Goal: Task Accomplishment & Management: Complete application form

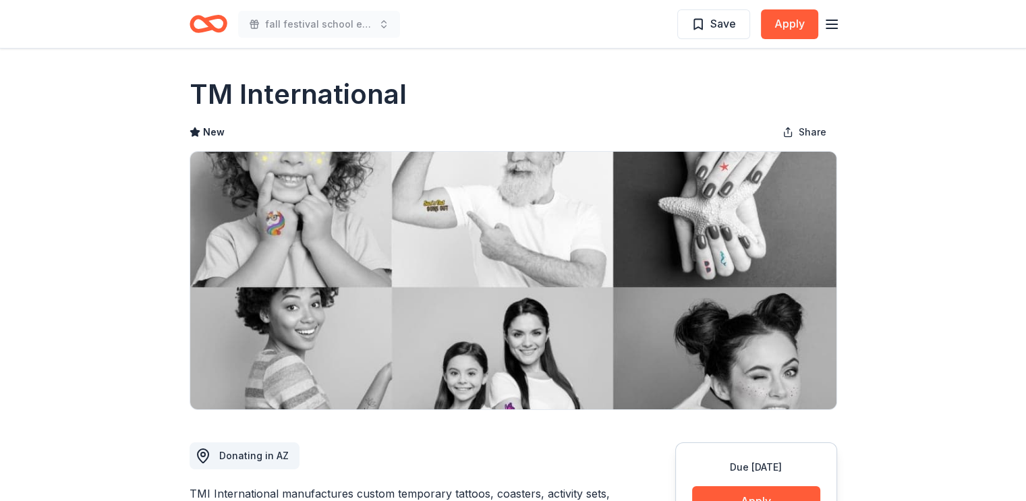
click at [836, 22] on icon "button" at bounding box center [832, 24] width 16 height 16
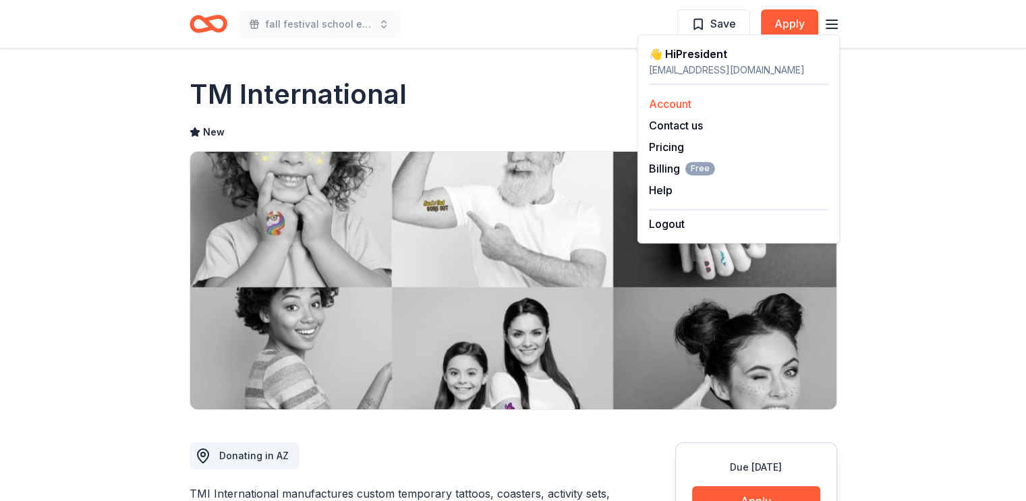
click at [654, 106] on link "Account" at bounding box center [670, 103] width 43 height 13
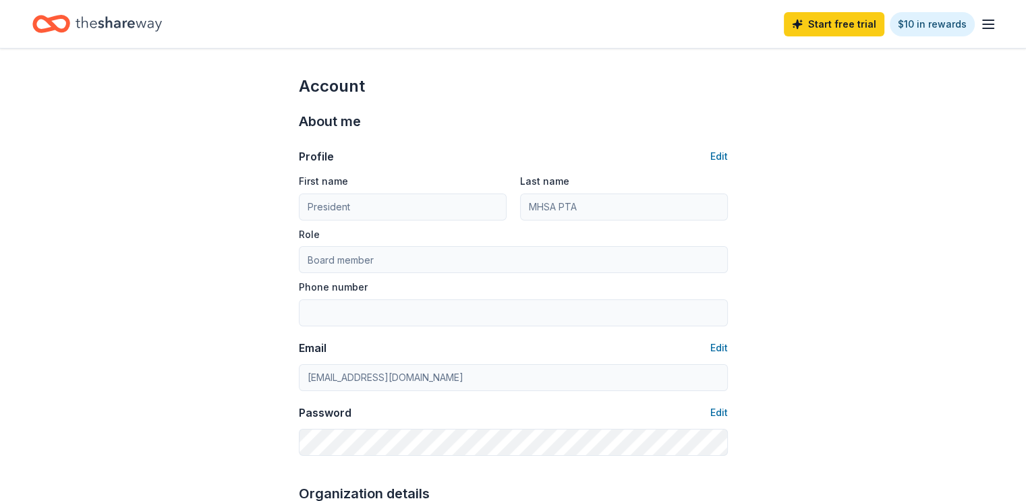
click at [99, 26] on icon "Home" at bounding box center [119, 23] width 86 height 15
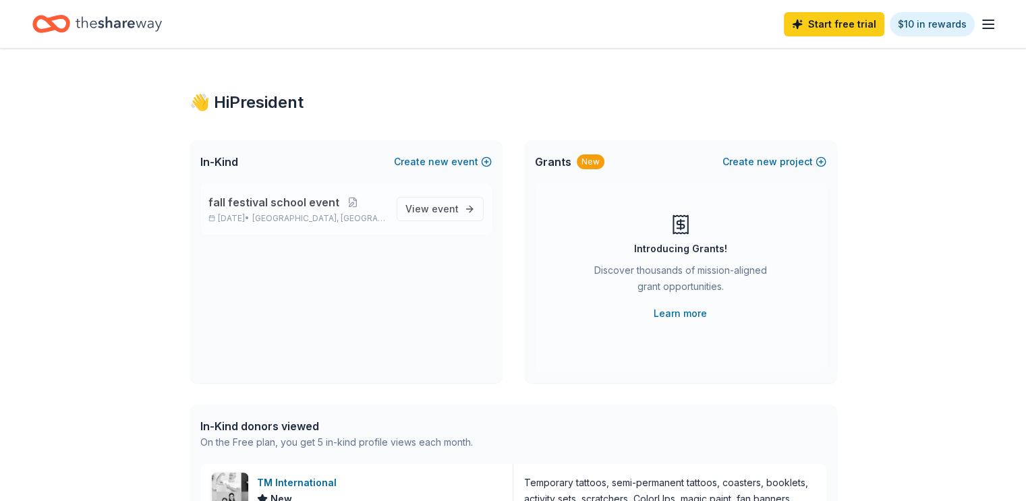
click at [303, 206] on span "fall festival school event" at bounding box center [274, 202] width 131 height 16
click at [424, 207] on span "View event" at bounding box center [432, 209] width 53 height 16
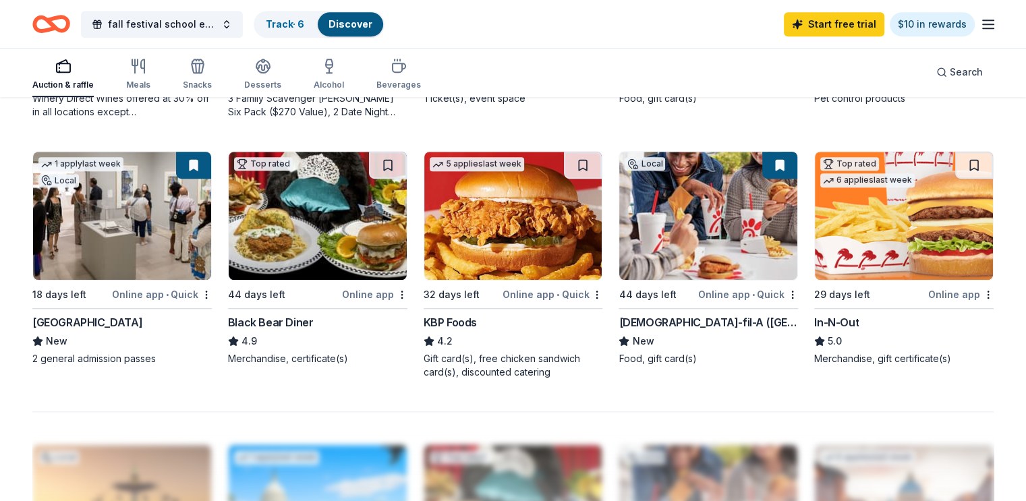
scroll to position [877, 0]
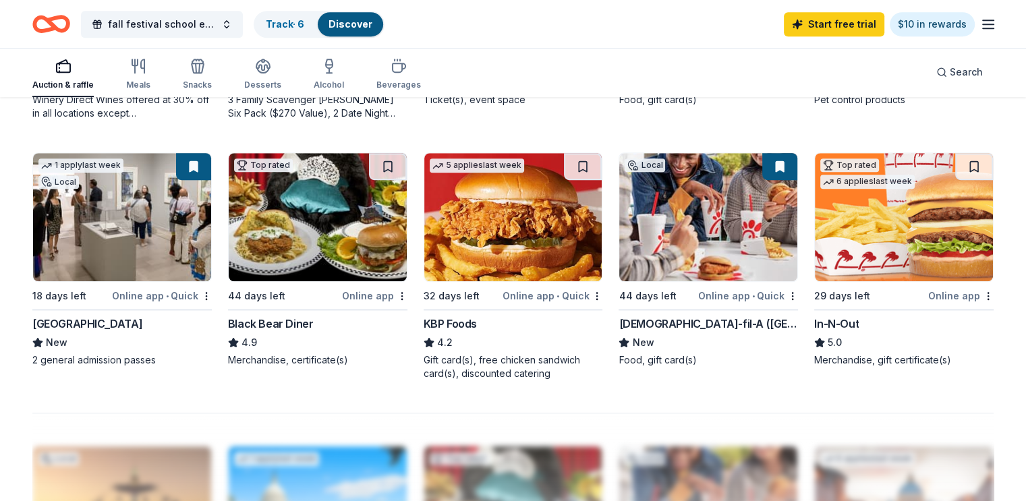
click at [889, 218] on img at bounding box center [904, 217] width 178 height 128
click at [702, 217] on img at bounding box center [708, 217] width 178 height 128
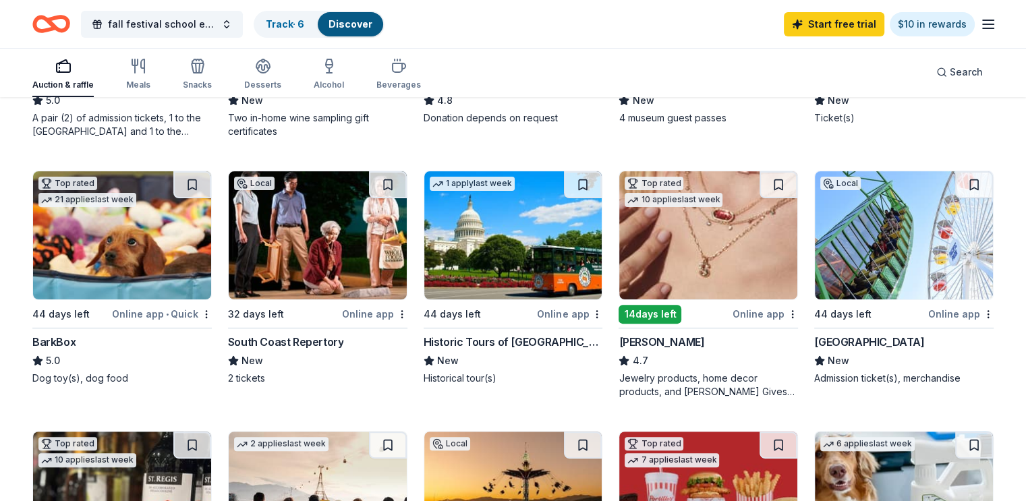
scroll to position [337, 0]
click at [126, 255] on img at bounding box center [122, 236] width 178 height 128
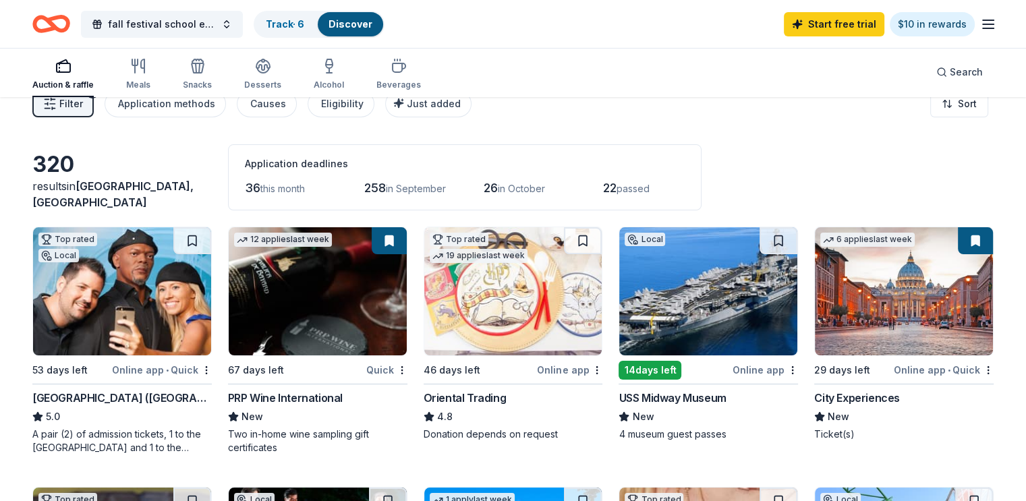
scroll to position [0, 0]
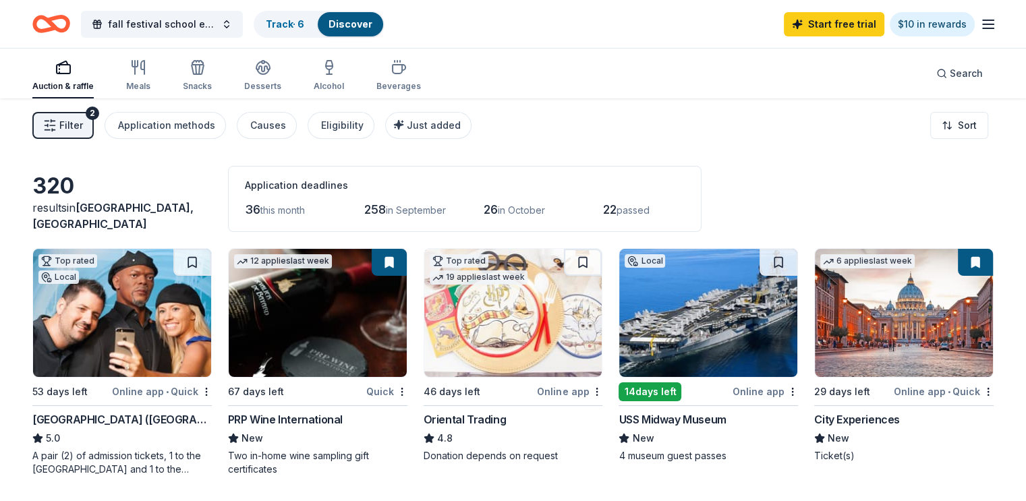
click at [711, 316] on img at bounding box center [708, 313] width 178 height 128
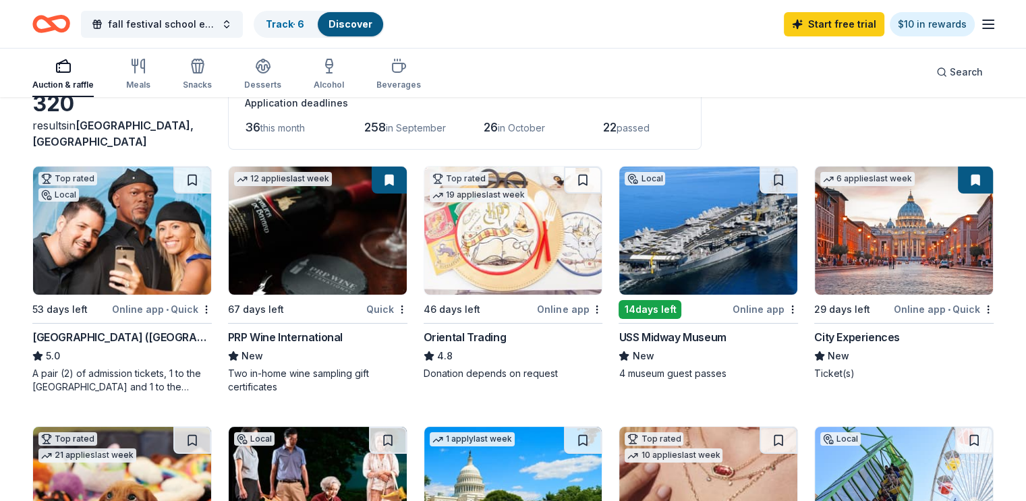
scroll to position [135, 0]
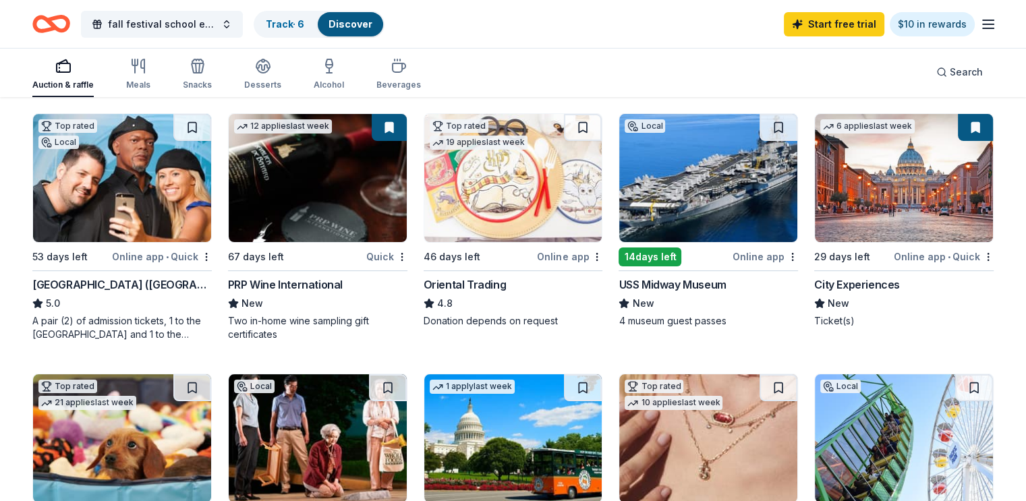
click at [885, 193] on img at bounding box center [904, 178] width 178 height 128
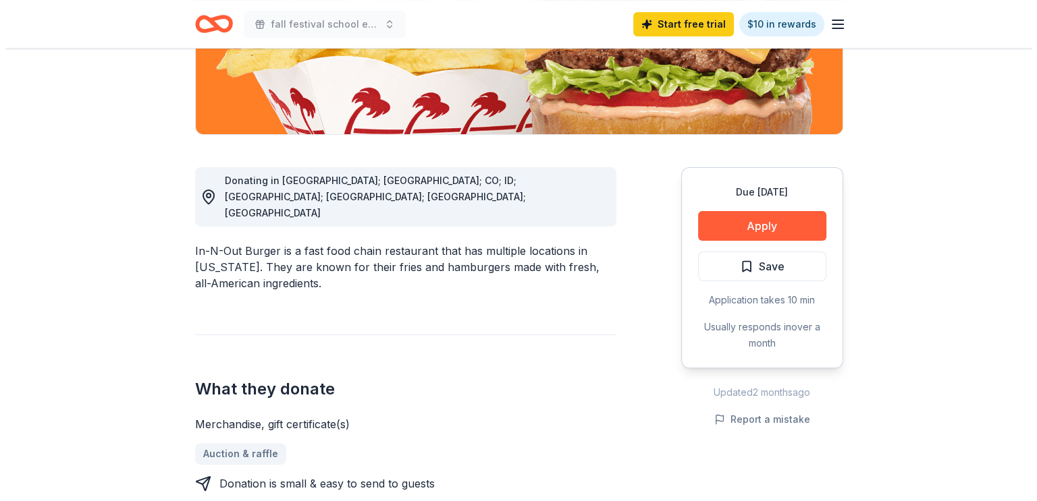
scroll to position [337, 0]
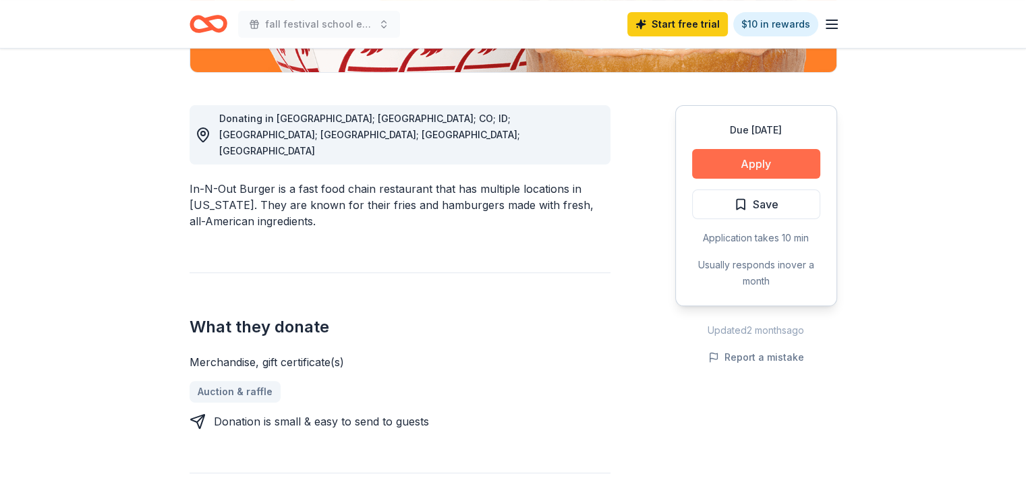
click at [725, 158] on button "Apply" at bounding box center [756, 164] width 128 height 30
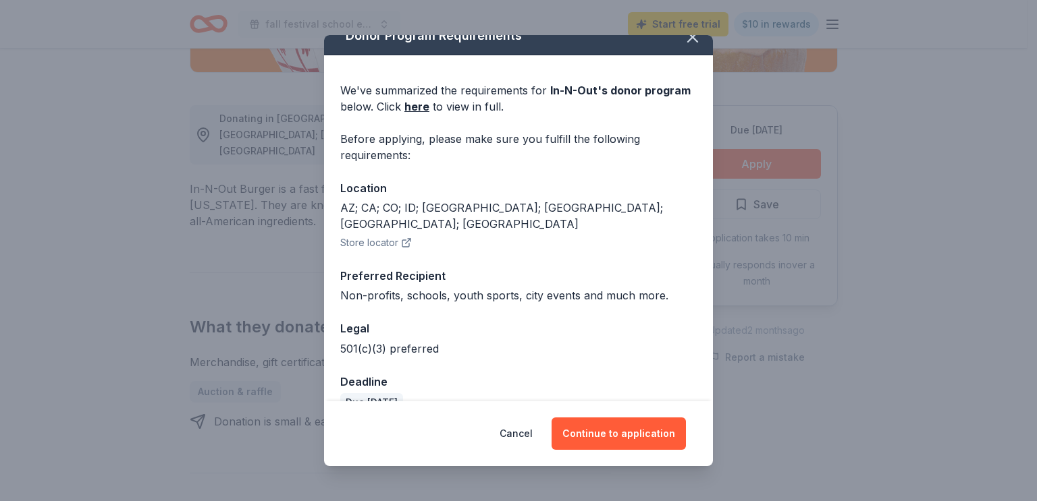
scroll to position [28, 0]
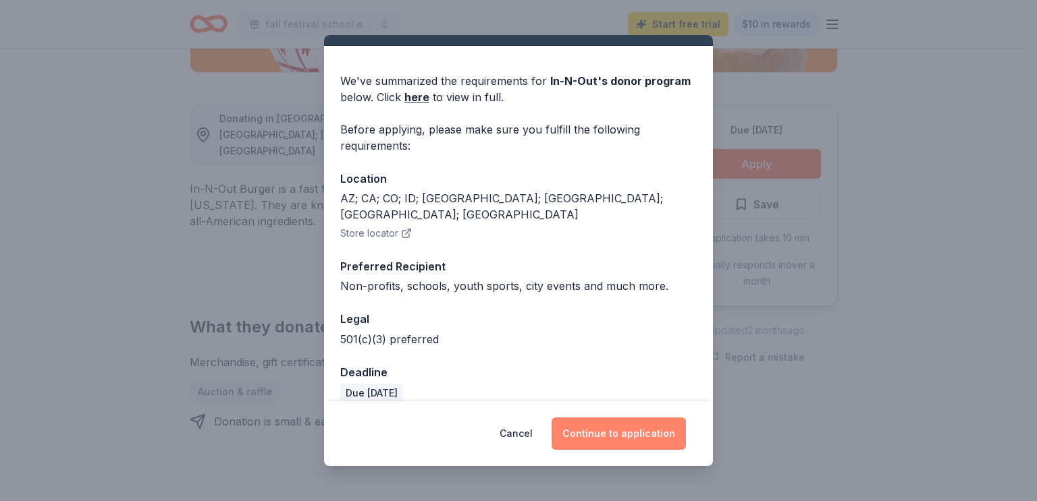
click at [586, 424] on button "Continue to application" at bounding box center [618, 434] width 134 height 32
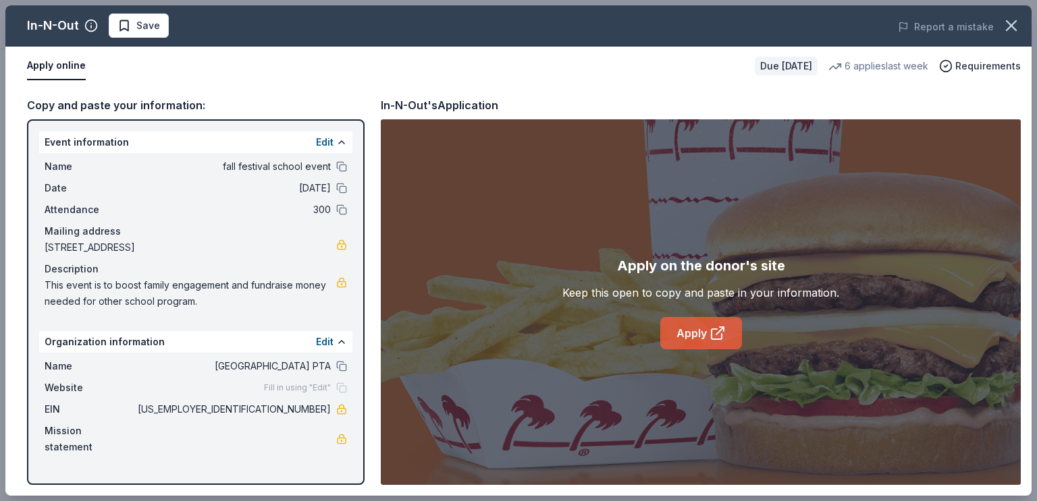
click at [688, 335] on link "Apply" at bounding box center [701, 333] width 82 height 32
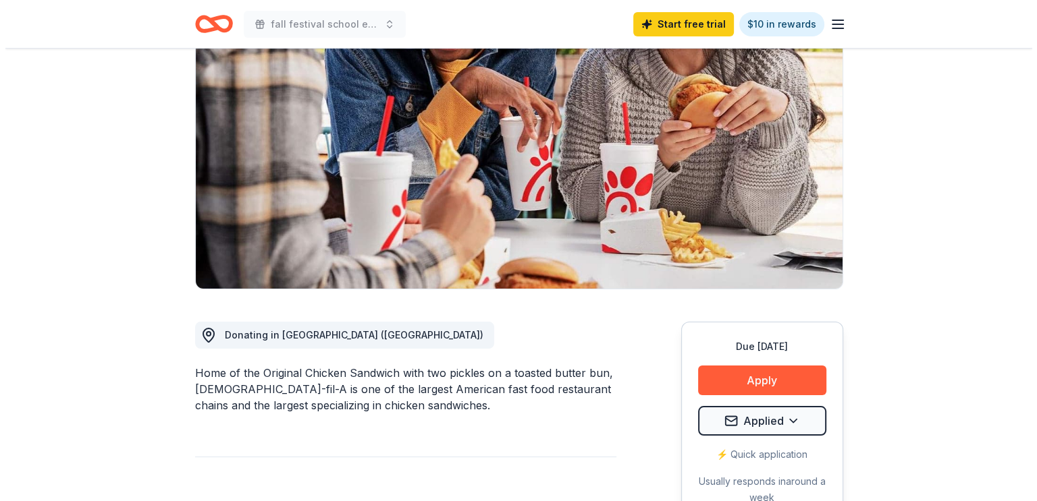
scroll to position [270, 0]
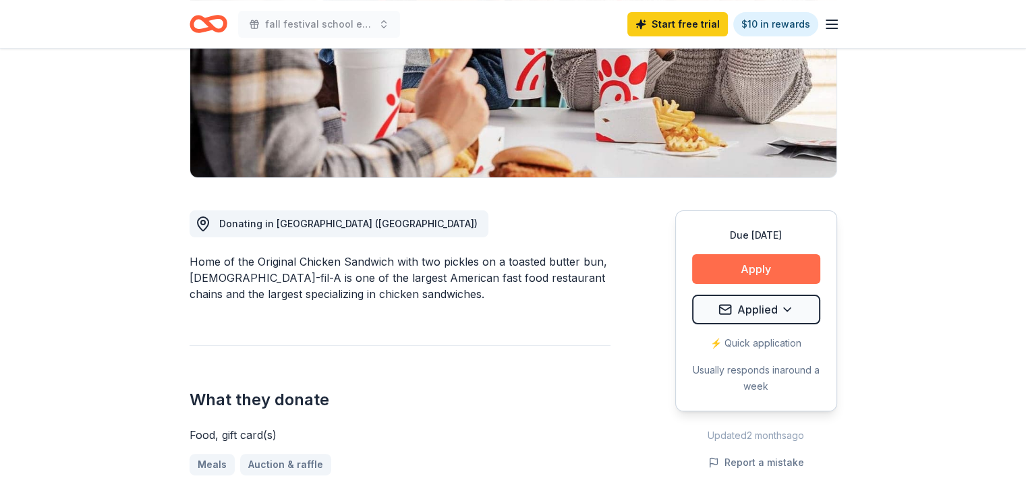
click at [716, 254] on button "Apply" at bounding box center [756, 269] width 128 height 30
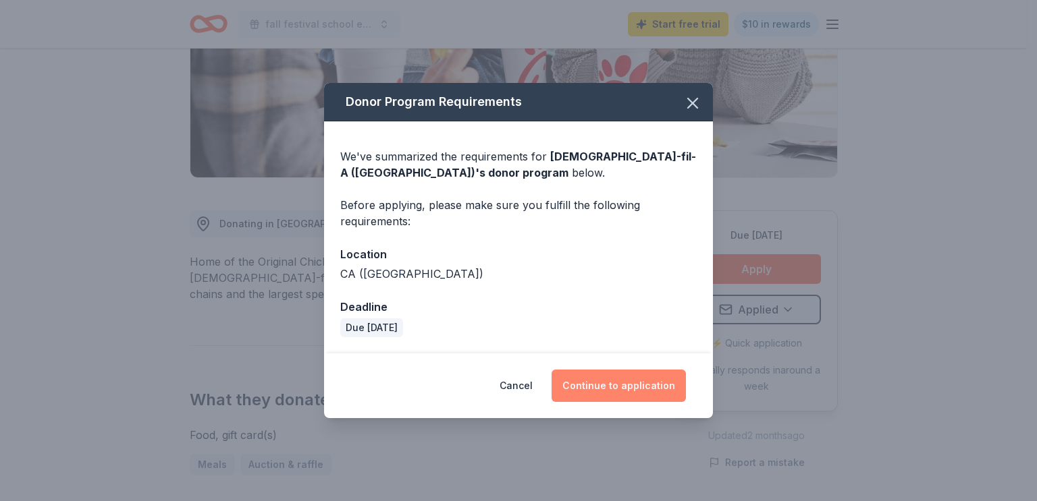
click at [615, 389] on button "Continue to application" at bounding box center [618, 386] width 134 height 32
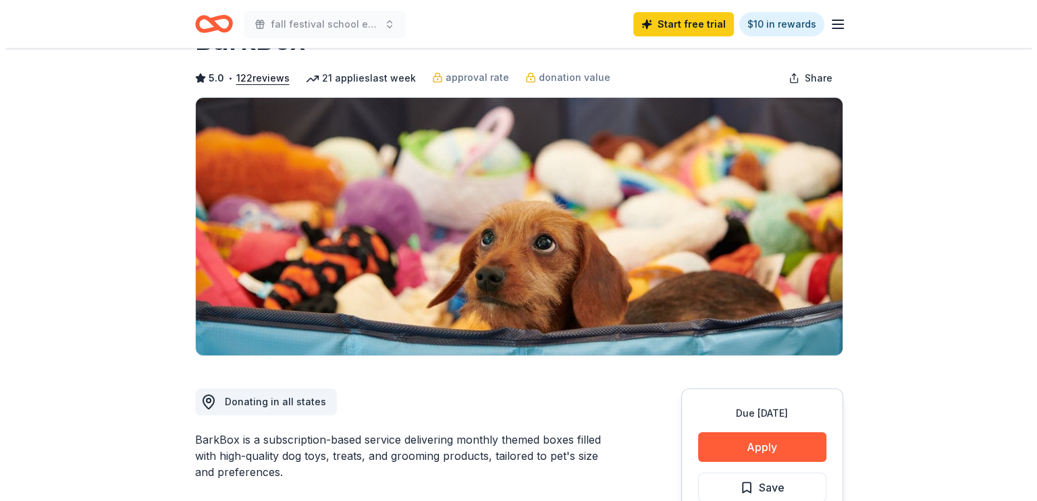
scroll to position [202, 0]
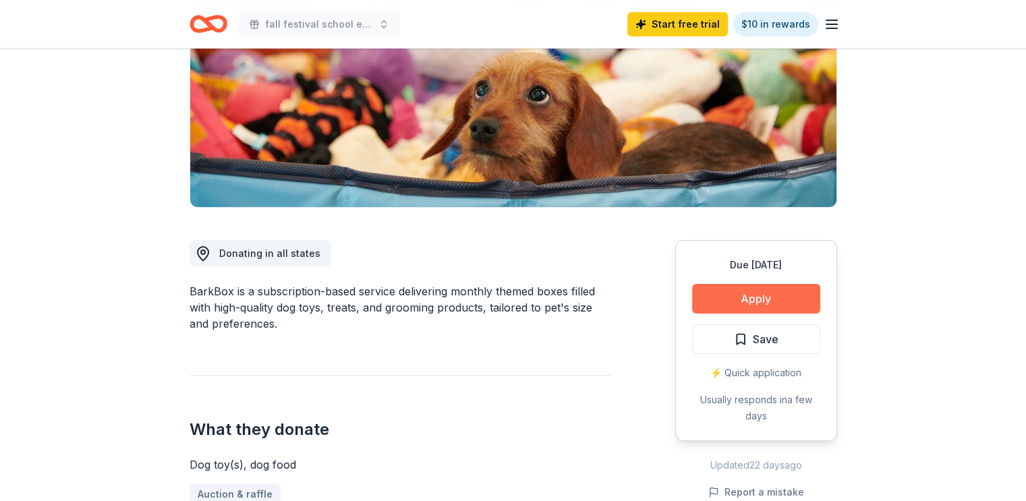
click at [798, 306] on button "Apply" at bounding box center [756, 299] width 128 height 30
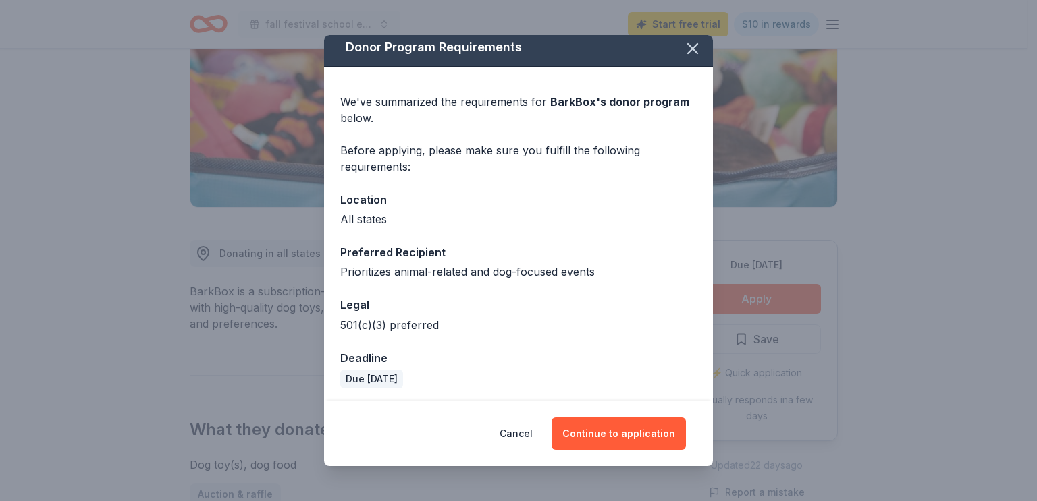
scroll to position [9, 0]
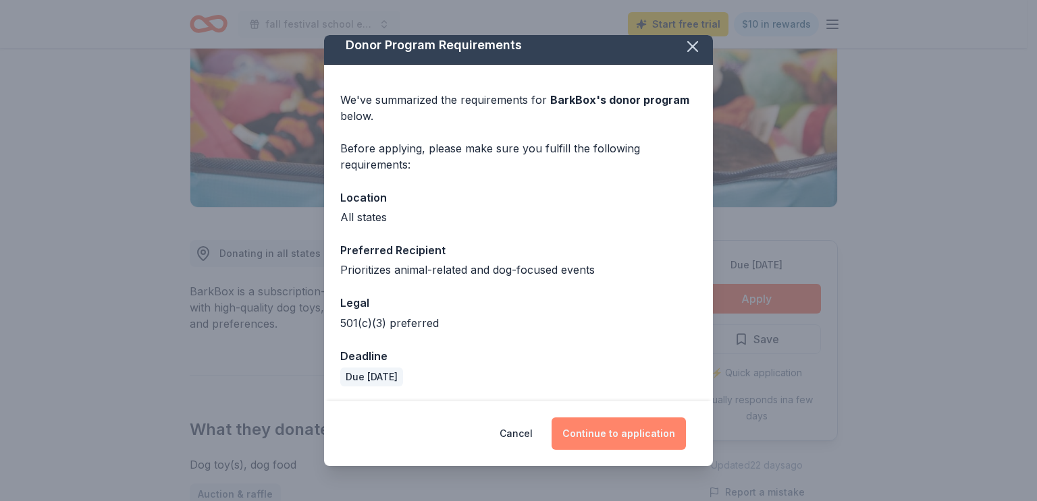
click at [637, 434] on button "Continue to application" at bounding box center [618, 434] width 134 height 32
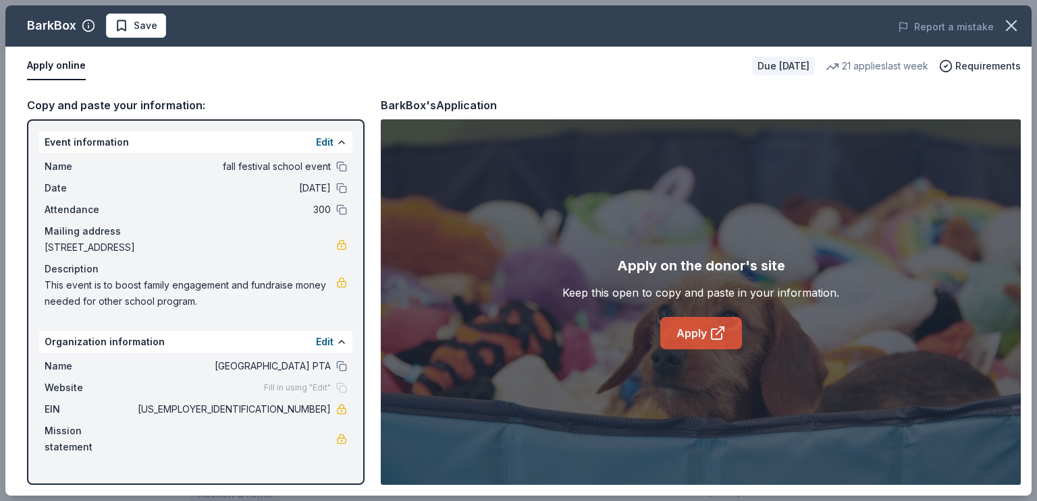
click at [671, 326] on link "Apply" at bounding box center [701, 333] width 82 height 32
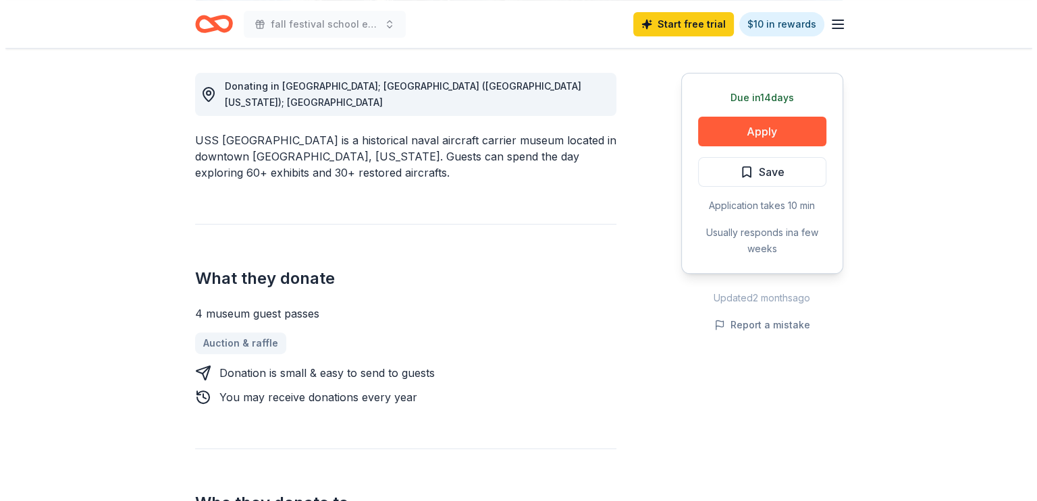
scroll to position [270, 0]
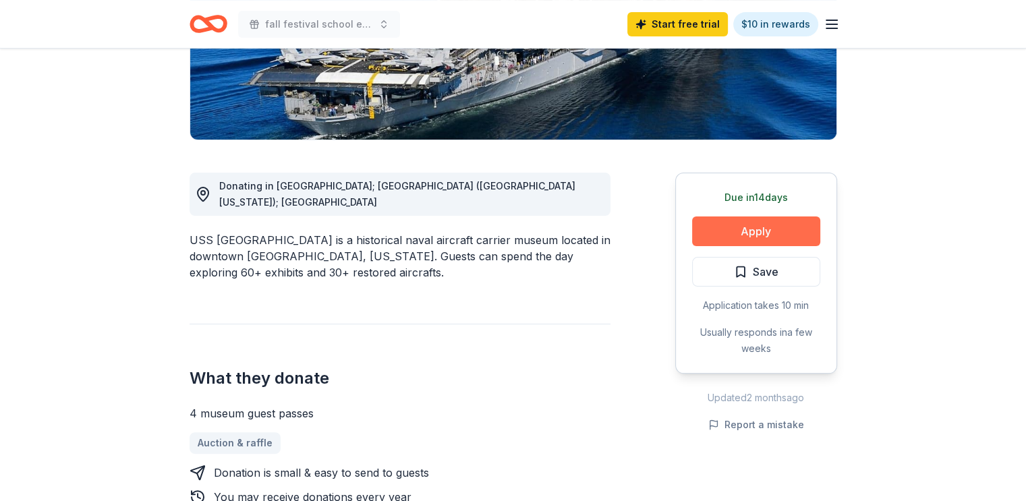
click at [739, 226] on button "Apply" at bounding box center [756, 232] width 128 height 30
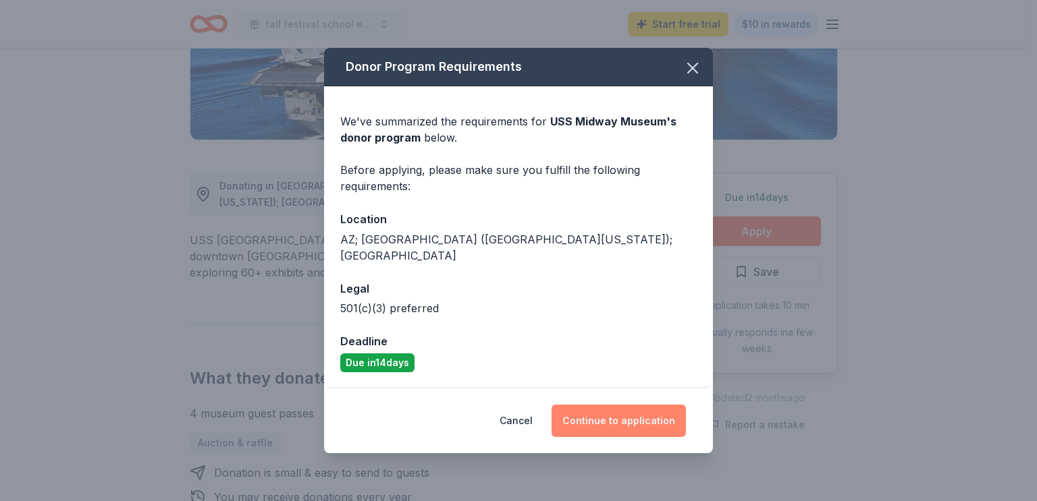
click at [639, 410] on button "Continue to application" at bounding box center [618, 421] width 134 height 32
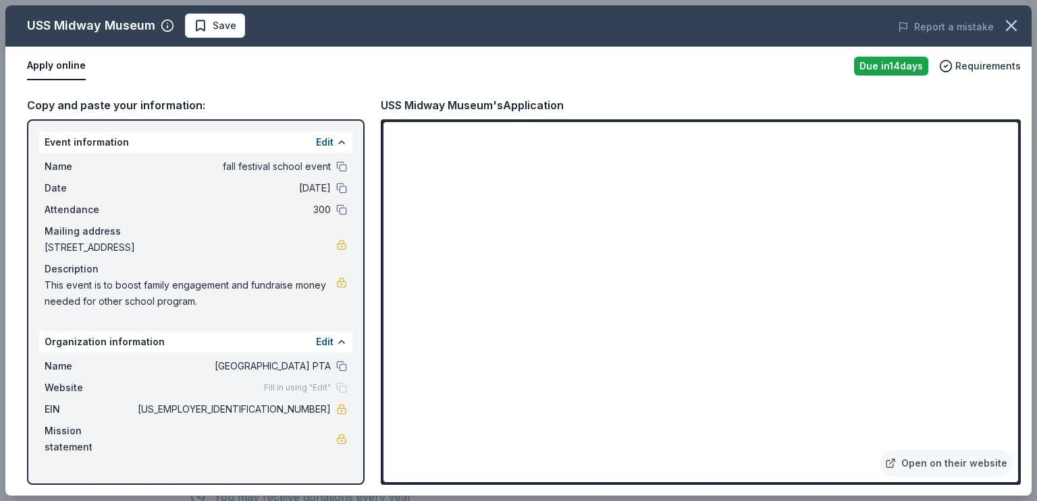
drag, startPoint x: 208, startPoint y: 292, endPoint x: 92, endPoint y: 291, distance: 116.1
click at [92, 291] on span "This event is to boost family engagement and fundraise money needed for other s…" at bounding box center [191, 293] width 292 height 32
drag, startPoint x: 43, startPoint y: 282, endPoint x: 180, endPoint y: 288, distance: 137.1
click at [138, 288] on div "Name fall festival school event Date [DATE] Attendance 300 Mailing address [STR…" at bounding box center [195, 234] width 313 height 162
click at [294, 288] on span "This event is to boost family engagement and fundraise money needed for other s…" at bounding box center [191, 293] width 292 height 32
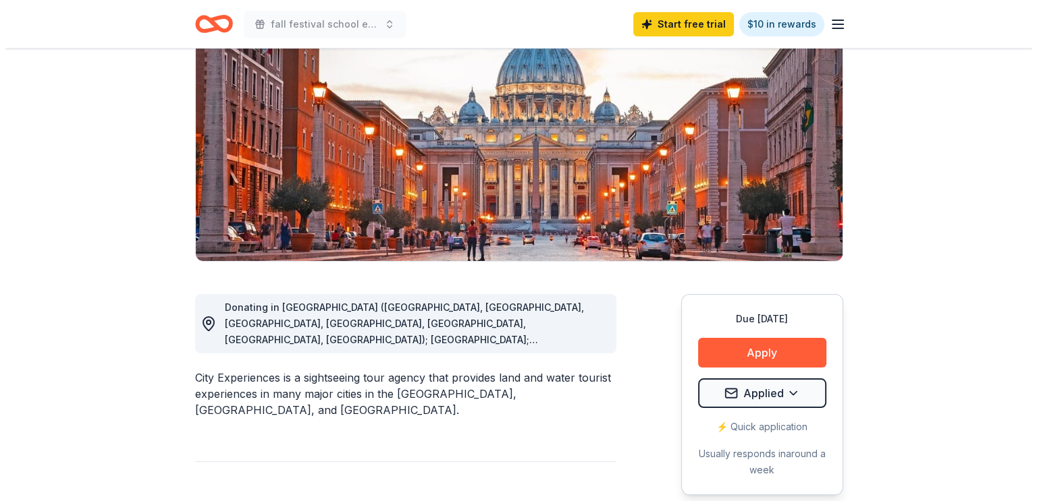
scroll to position [270, 0]
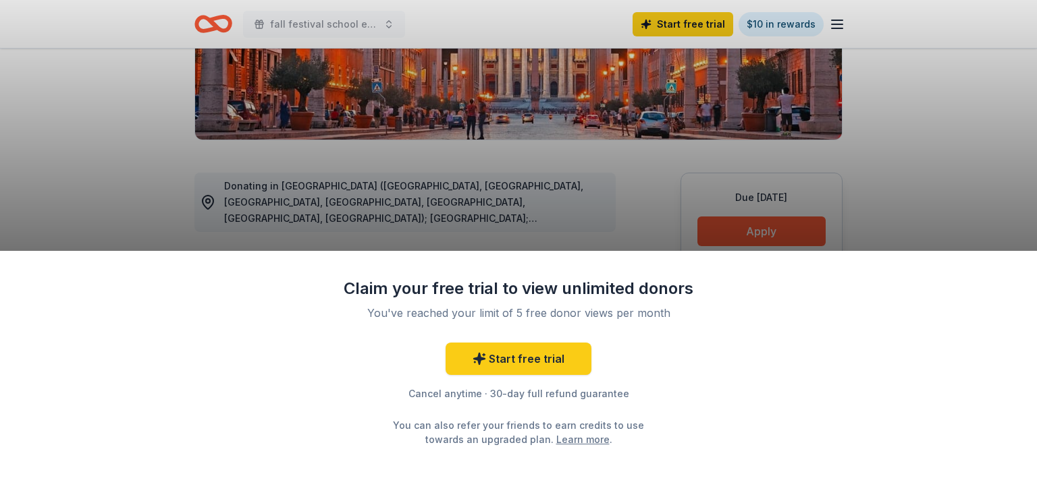
click at [761, 221] on div "Claim your free trial to view unlimited donors You've reached your limit of 5 f…" at bounding box center [518, 250] width 1037 height 501
click at [632, 213] on div "Claim your free trial to view unlimited donors You've reached your limit of 5 f…" at bounding box center [518, 250] width 1037 height 501
click at [842, 132] on div "Claim your free trial to view unlimited donors You've reached your limit of 5 f…" at bounding box center [518, 250] width 1037 height 501
